Goal: Transaction & Acquisition: Purchase product/service

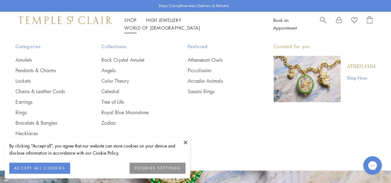
click at [130, 23] on link "Shop Shop" at bounding box center [130, 20] width 12 height 6
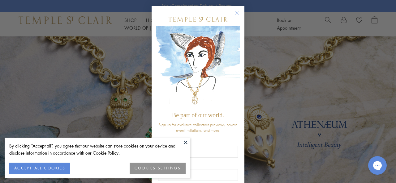
click at [145, 126] on div "Close dialog Be part of our world. Sign up for exclusive collection previews, p…" at bounding box center [197, 91] width 105 height 183
click at [185, 143] on button at bounding box center [185, 142] width 9 height 9
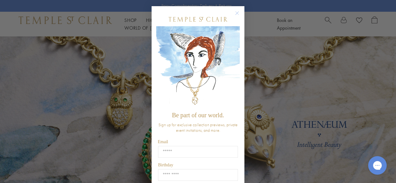
click at [235, 13] on circle "Close dialog" at bounding box center [236, 13] width 7 height 7
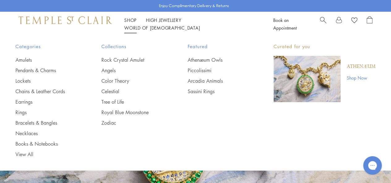
click at [125, 24] on li "Shop Shop Categories Amulets Pendants & Charms Lockets Chains & Leather Cords E…" at bounding box center [130, 20] width 12 height 8
click at [32, 131] on link "Necklaces" at bounding box center [45, 133] width 61 height 7
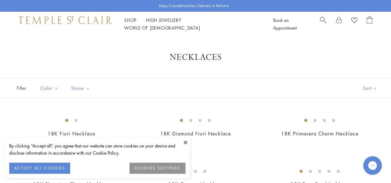
click at [189, 141] on button at bounding box center [185, 142] width 9 height 9
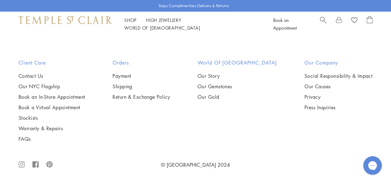
scroll to position [2003, 0]
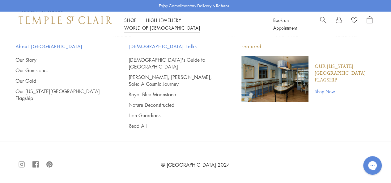
click at [322, 23] on span "Search" at bounding box center [323, 19] width 6 height 6
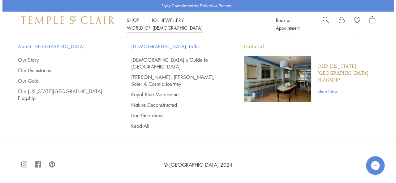
scroll to position [2022, 0]
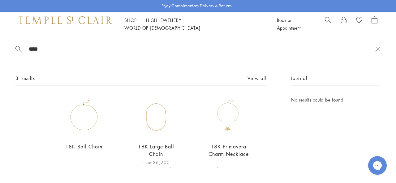
type input "****"
click at [148, 134] on img at bounding box center [155, 116] width 41 height 41
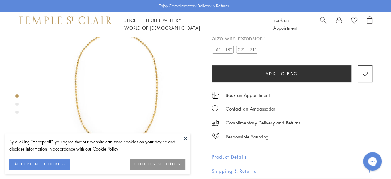
scroll to position [36, 0]
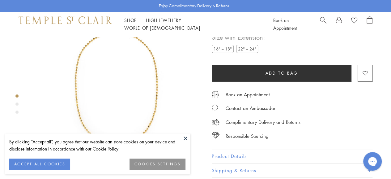
click at [224, 51] on label "16" – 18"" at bounding box center [223, 49] width 22 height 8
click at [187, 138] on button at bounding box center [185, 137] width 9 height 9
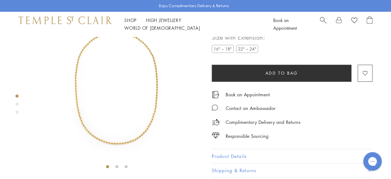
scroll to position [0, 0]
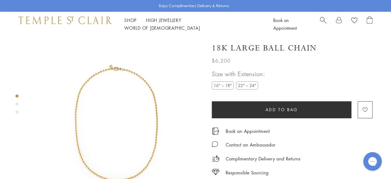
click at [254, 84] on label "22" – 24"" at bounding box center [247, 85] width 22 height 8
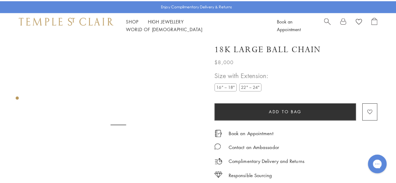
scroll to position [36, 0]
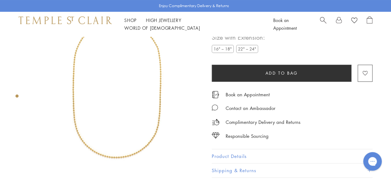
click at [229, 50] on label "16" – 18"" at bounding box center [223, 49] width 22 height 8
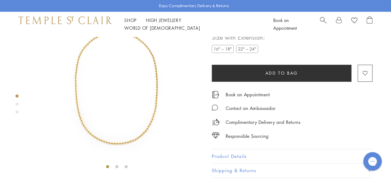
click at [329, 27] on div at bounding box center [346, 23] width 53 height 15
click at [323, 23] on span "Search" at bounding box center [323, 19] width 6 height 6
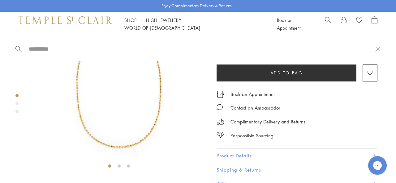
type input "*"
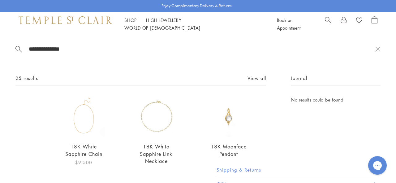
type input "**********"
click at [88, 134] on img at bounding box center [83, 116] width 41 height 41
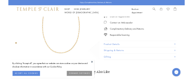
scroll to position [80, 0]
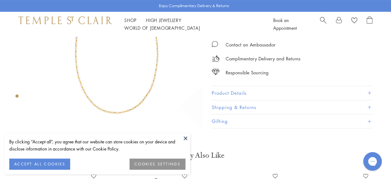
click at [247, 92] on button "Product Details" at bounding box center [292, 93] width 161 height 14
